Goal: Find specific page/section: Find specific page/section

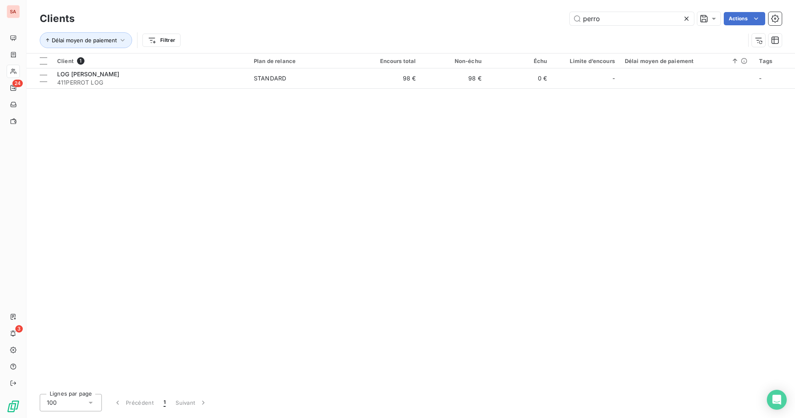
drag, startPoint x: 605, startPoint y: 19, endPoint x: 557, endPoint y: 24, distance: 48.7
click at [539, 19] on div "perro Actions" at bounding box center [434, 18] width 698 height 13
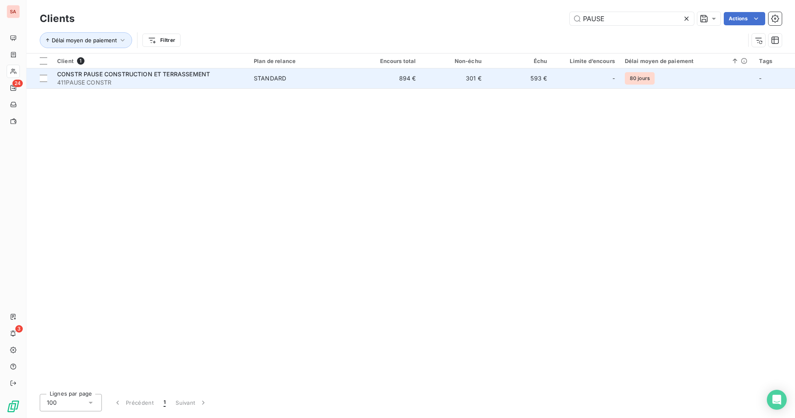
type input "PAUSE"
click at [509, 81] on td "593 €" at bounding box center [519, 78] width 65 height 20
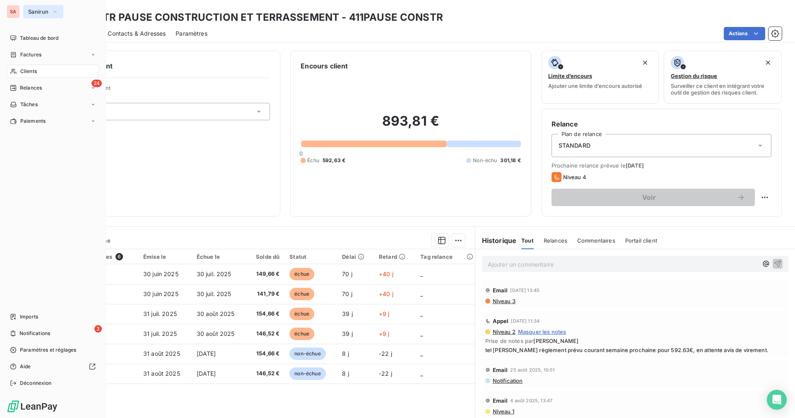
click at [24, 7] on button "Sanirun" at bounding box center [43, 11] width 40 height 13
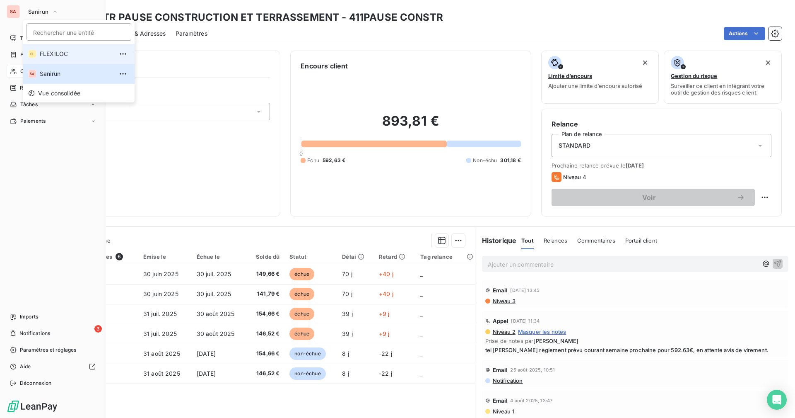
click at [54, 55] on span "FLEXILOC" at bounding box center [76, 54] width 73 height 8
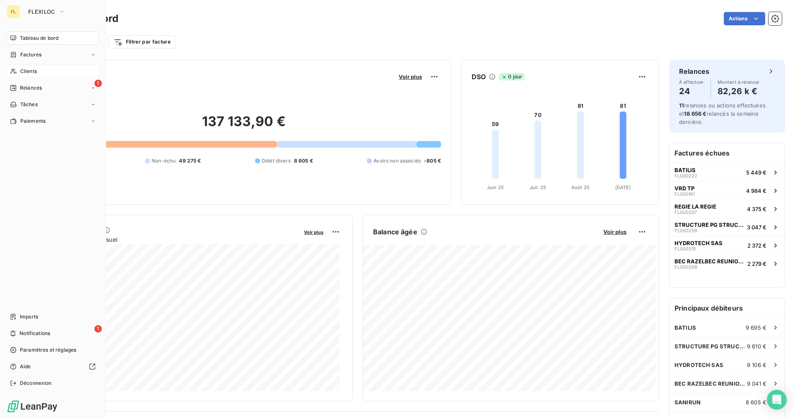
click at [54, 72] on div "Clients" at bounding box center [53, 71] width 92 height 13
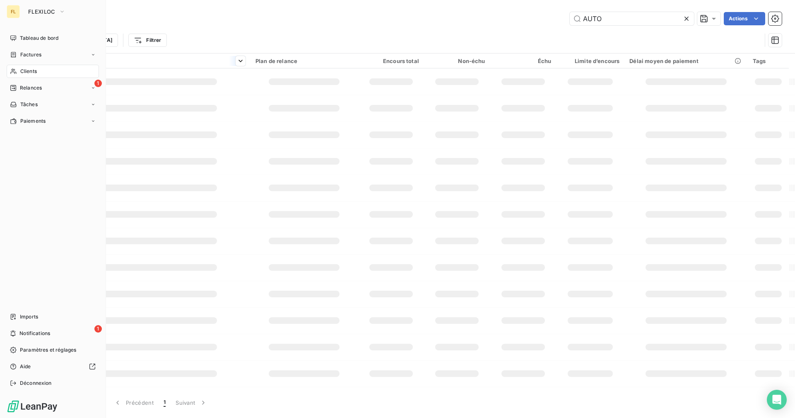
type input "PAUSE"
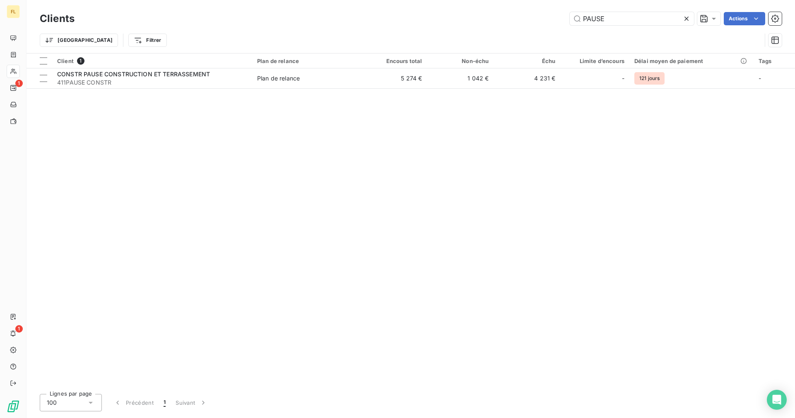
drag, startPoint x: 612, startPoint y: 20, endPoint x: 565, endPoint y: 20, distance: 46.4
click at [565, 20] on div "PAUSE Actions" at bounding box center [434, 18] width 698 height 13
